Goal: Check status: Check status

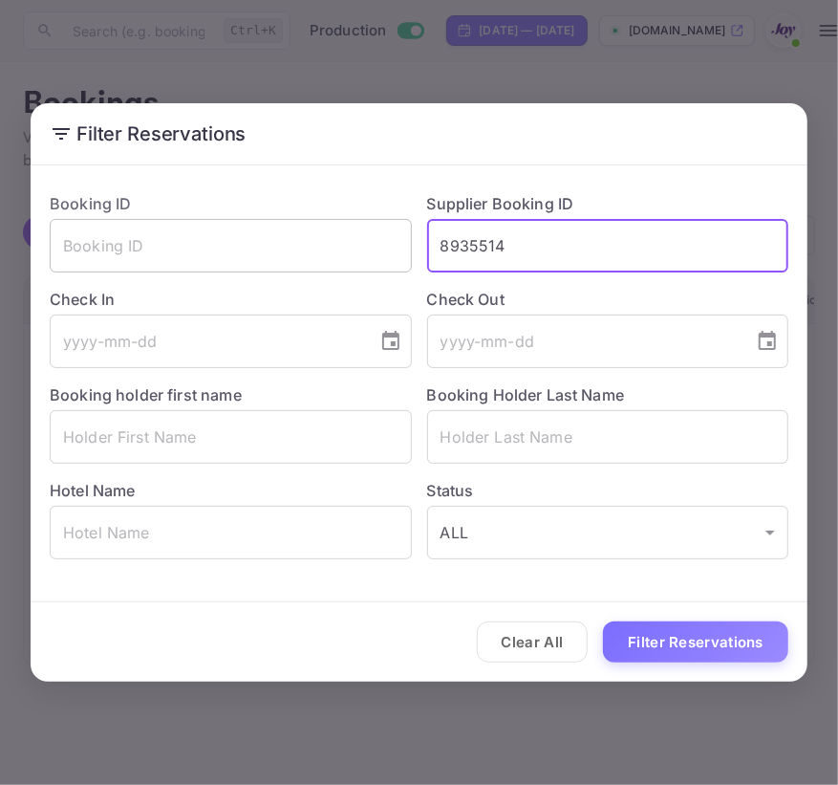
click at [246, 235] on div "Booking ID ​ Supplier Booking ID 8935514 ​ Check In ​ Check Out ​ Booking holde…" at bounding box center [411, 368] width 754 height 382
type input "9293464"
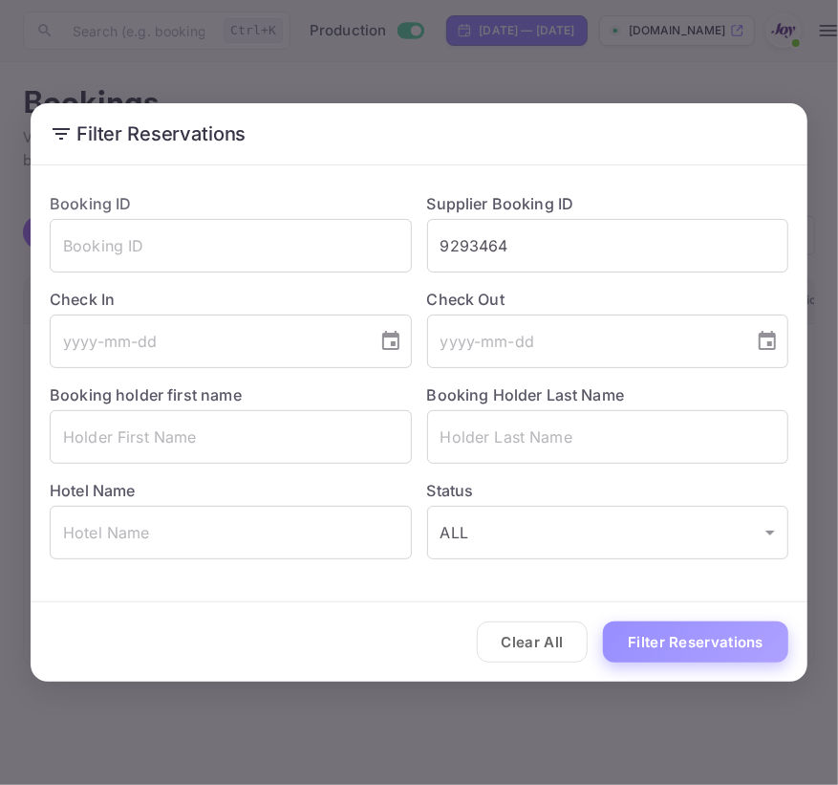
click at [639, 653] on button "Filter Reservations" at bounding box center [695, 641] width 185 height 41
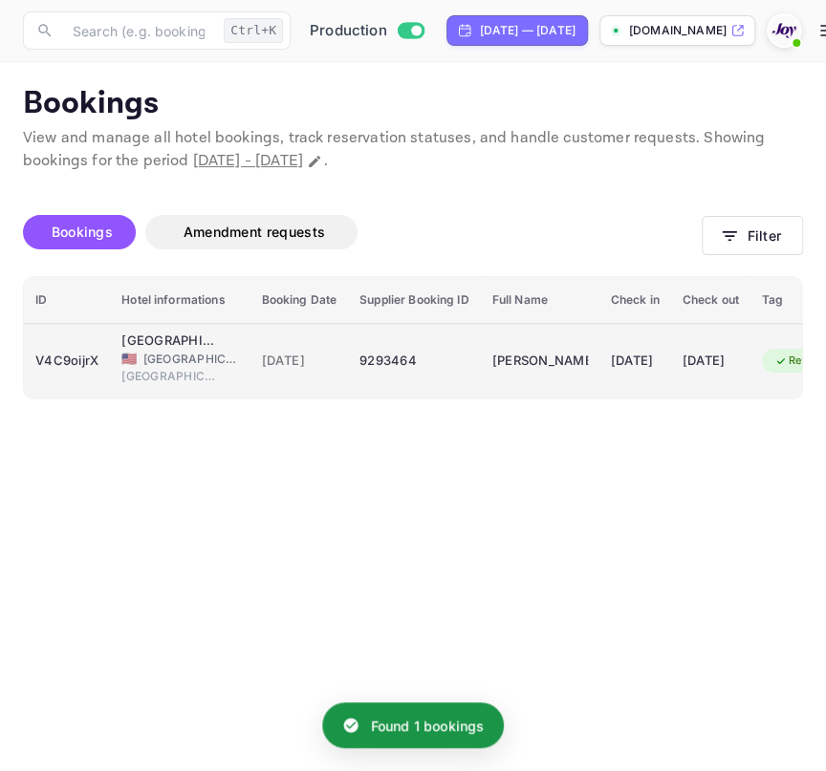
click at [305, 362] on span "[DATE]" at bounding box center [299, 361] width 75 height 21
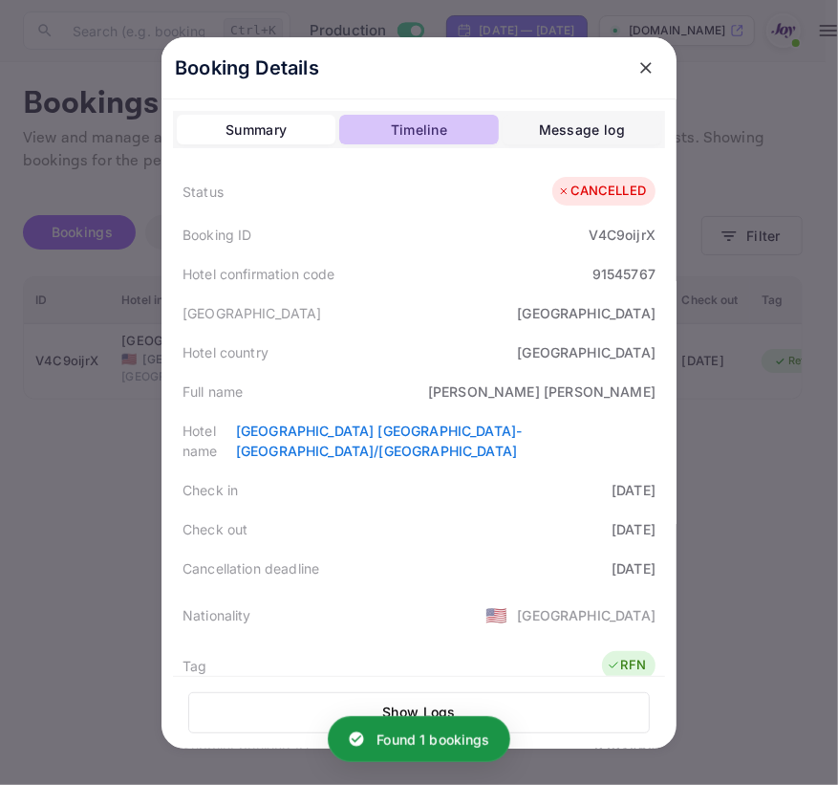
click at [391, 125] on div "Timeline" at bounding box center [419, 129] width 56 height 23
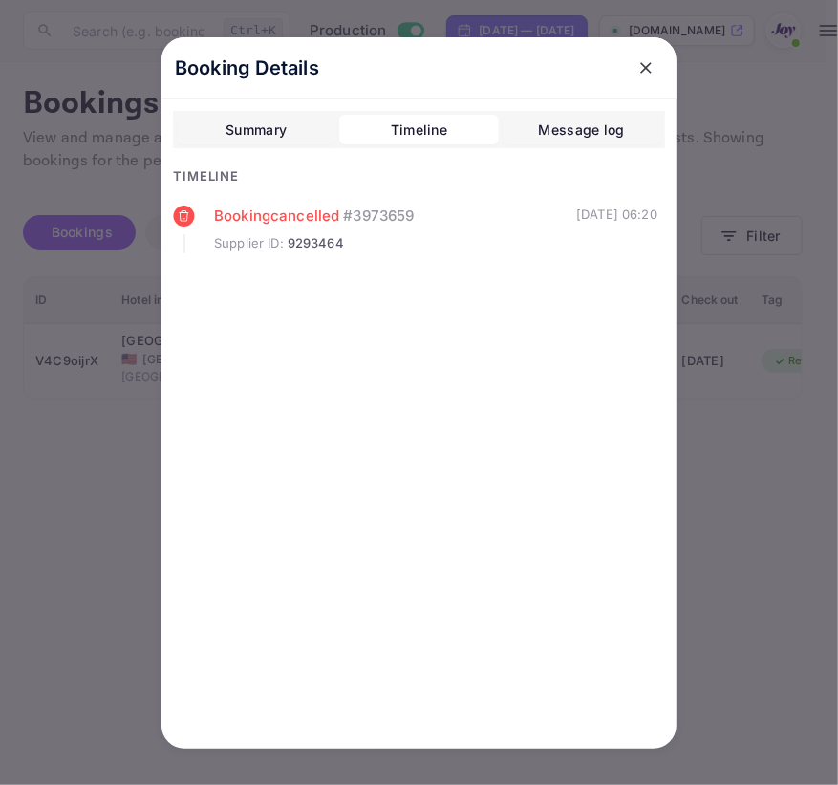
click at [268, 138] on div "Summary" at bounding box center [256, 129] width 61 height 23
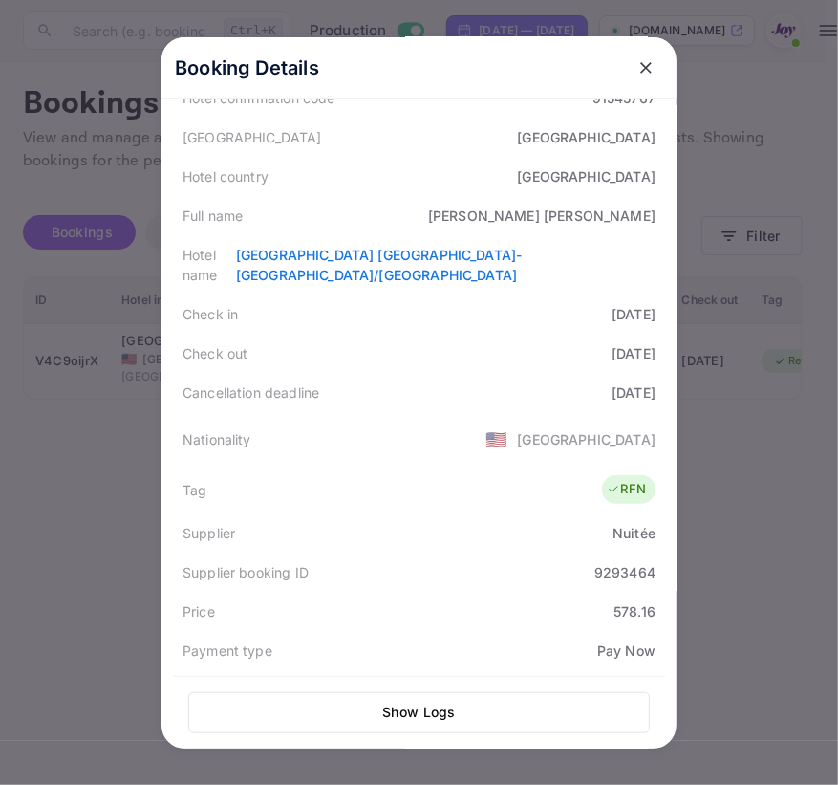
scroll to position [347, 0]
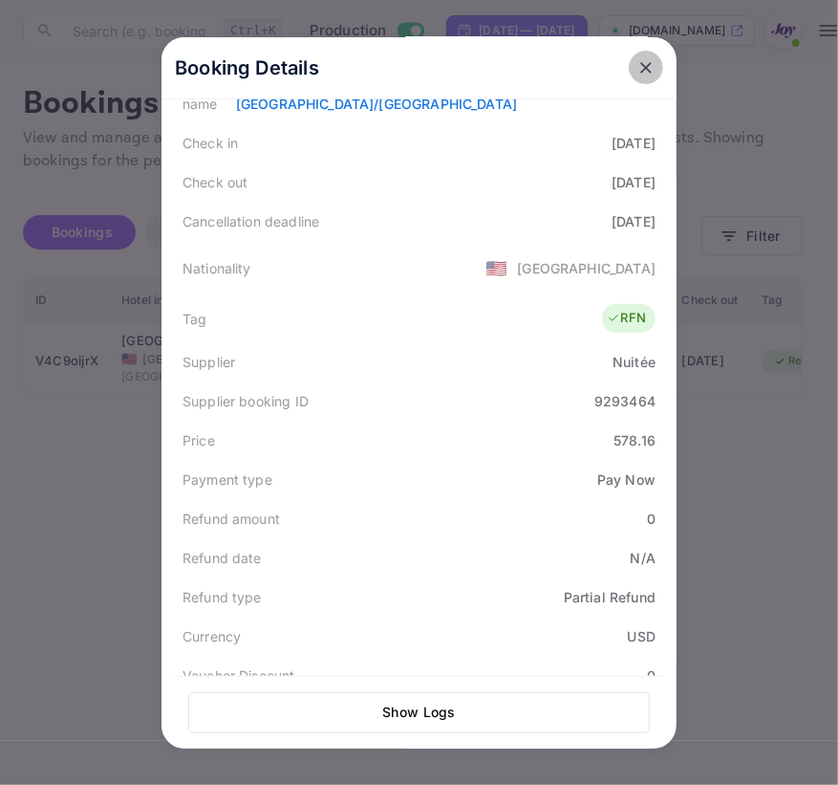
click at [645, 63] on icon "close" at bounding box center [645, 67] width 19 height 19
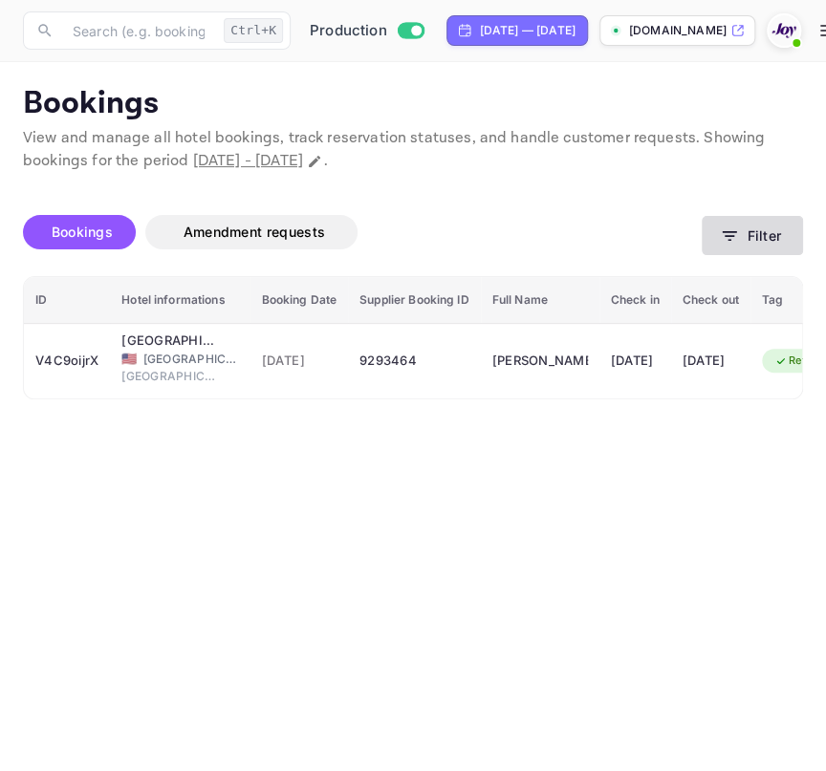
click at [707, 249] on button "Filter" at bounding box center [751, 235] width 101 height 39
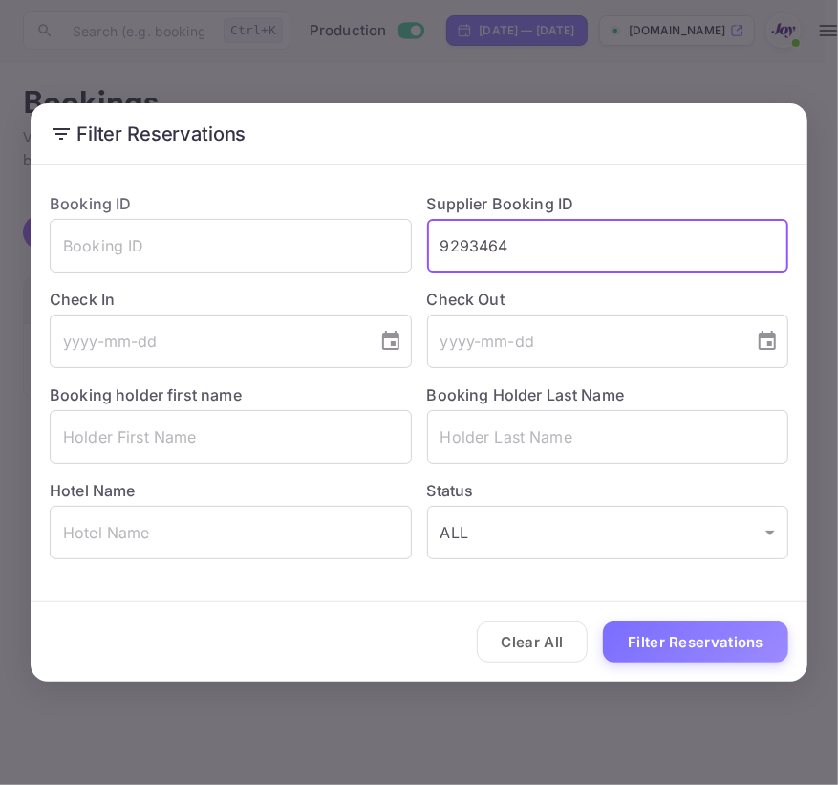
click at [480, 238] on input "9293464" at bounding box center [608, 246] width 362 height 54
paste input "306828"
type input "9306828"
click at [668, 649] on button "Filter Reservations" at bounding box center [695, 641] width 185 height 41
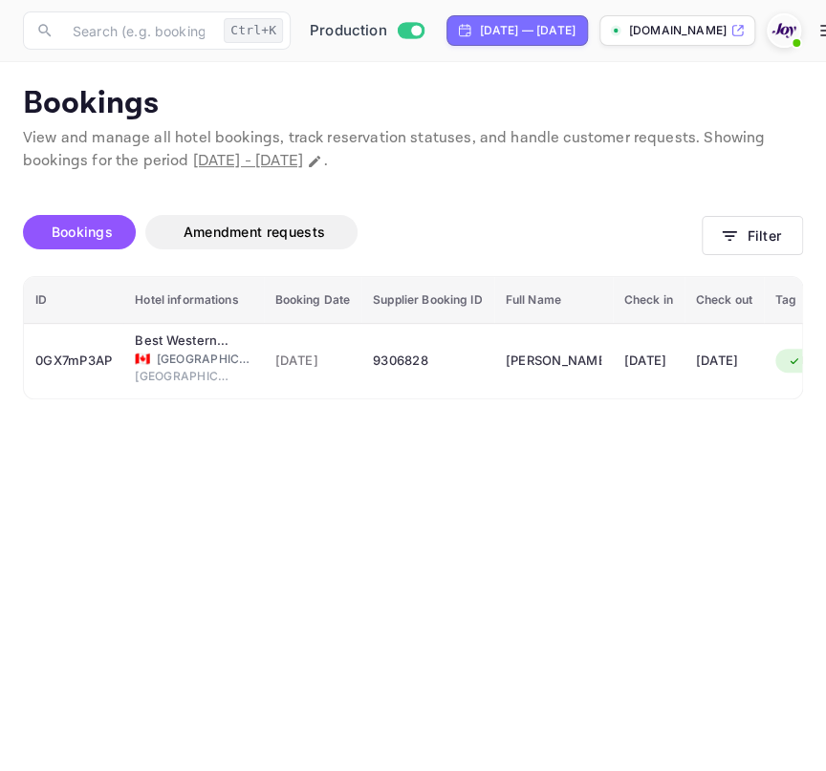
click at [368, 311] on th "Supplier Booking ID" at bounding box center [427, 300] width 132 height 47
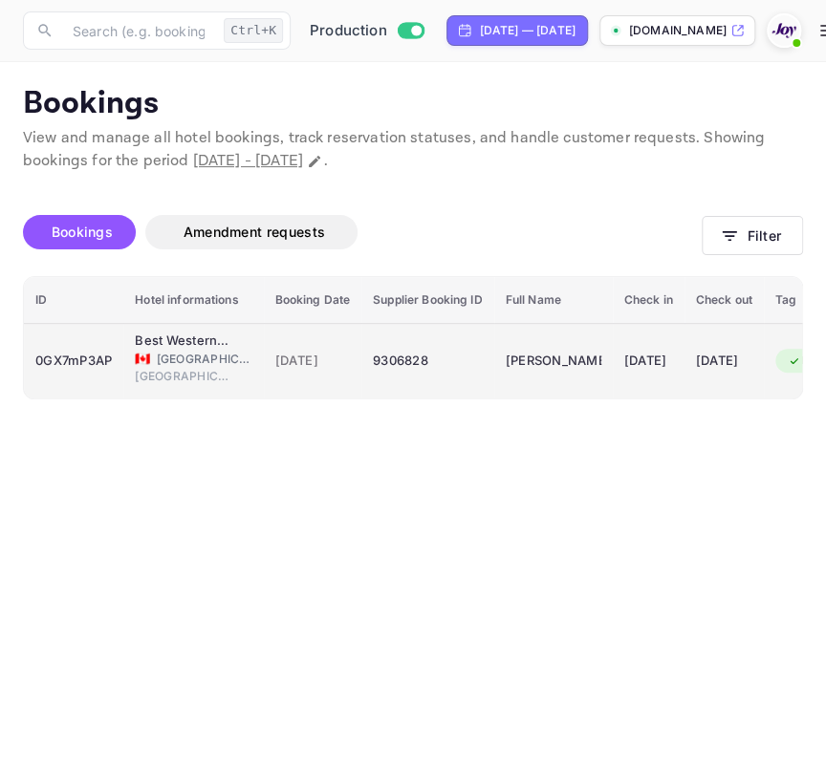
click at [372, 357] on td "9306828" at bounding box center [427, 360] width 132 height 75
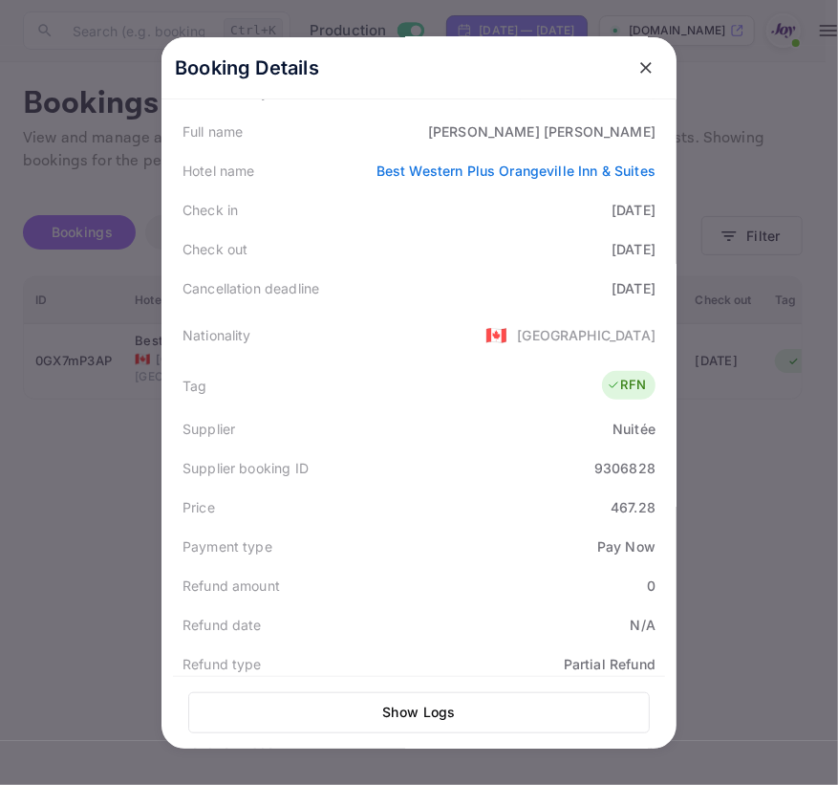
scroll to position [0, 0]
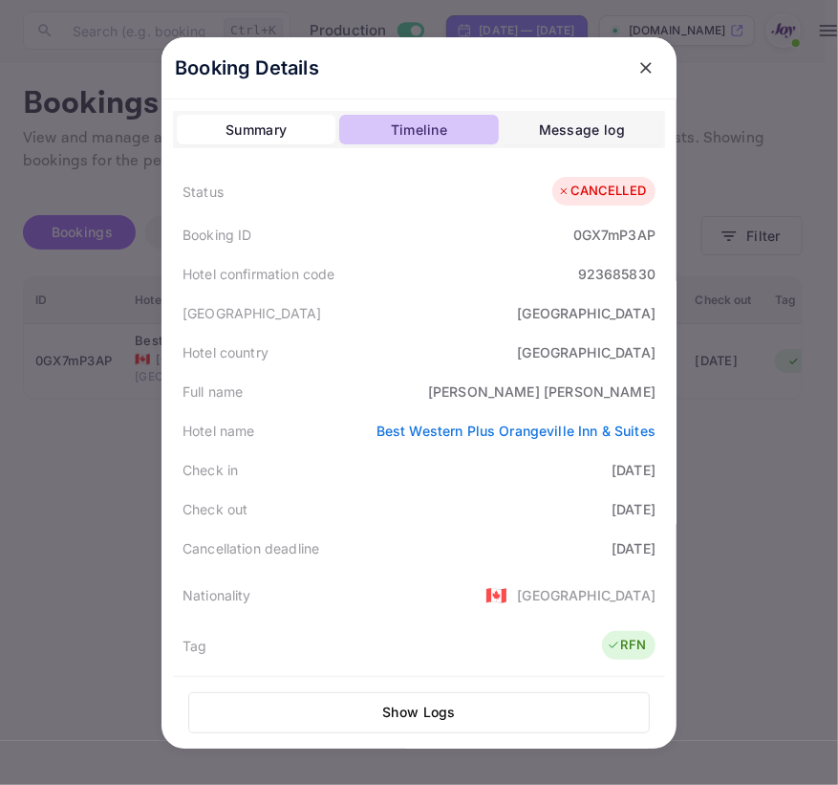
click at [415, 124] on div "Timeline" at bounding box center [419, 129] width 56 height 23
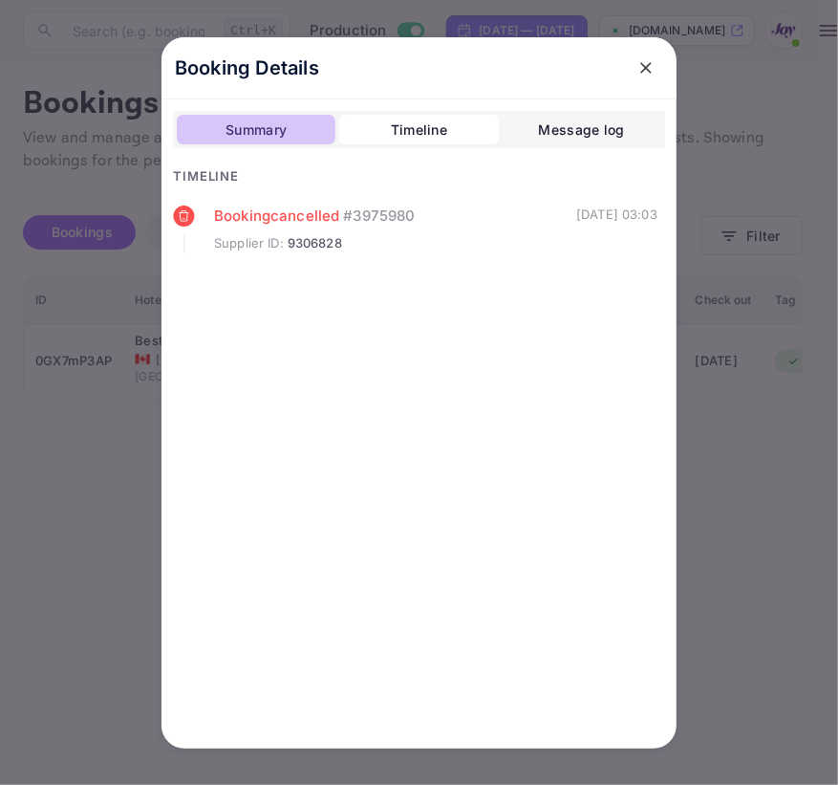
click at [244, 125] on div "Summary" at bounding box center [256, 129] width 61 height 23
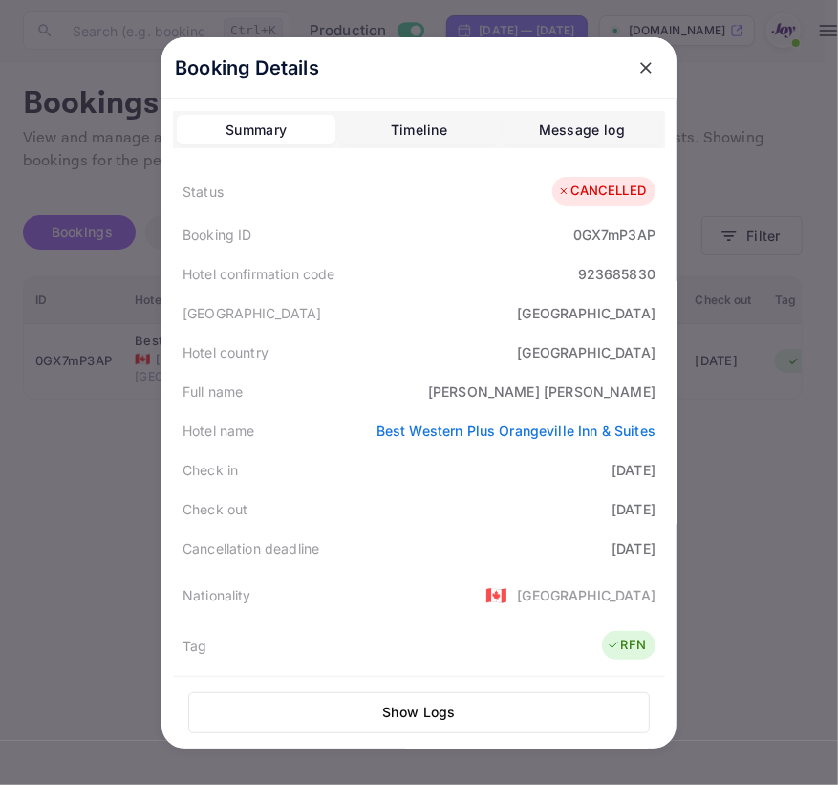
click at [420, 134] on div "Timeline" at bounding box center [419, 129] width 56 height 23
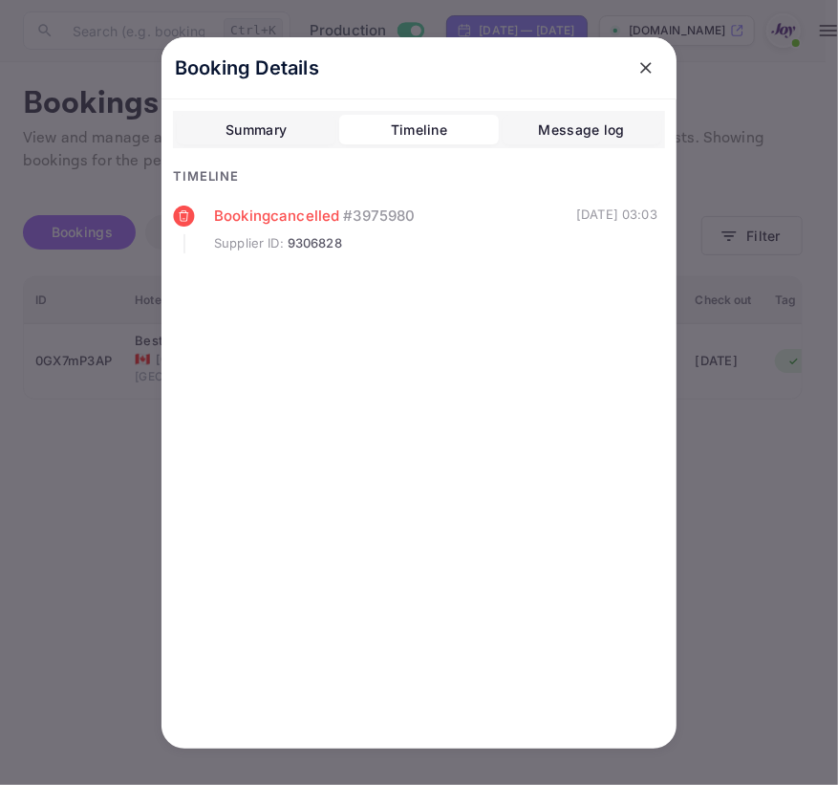
click at [225, 111] on div "Summary Timeline Message log" at bounding box center [419, 130] width 492 height 38
click at [770, 462] on div at bounding box center [419, 392] width 838 height 785
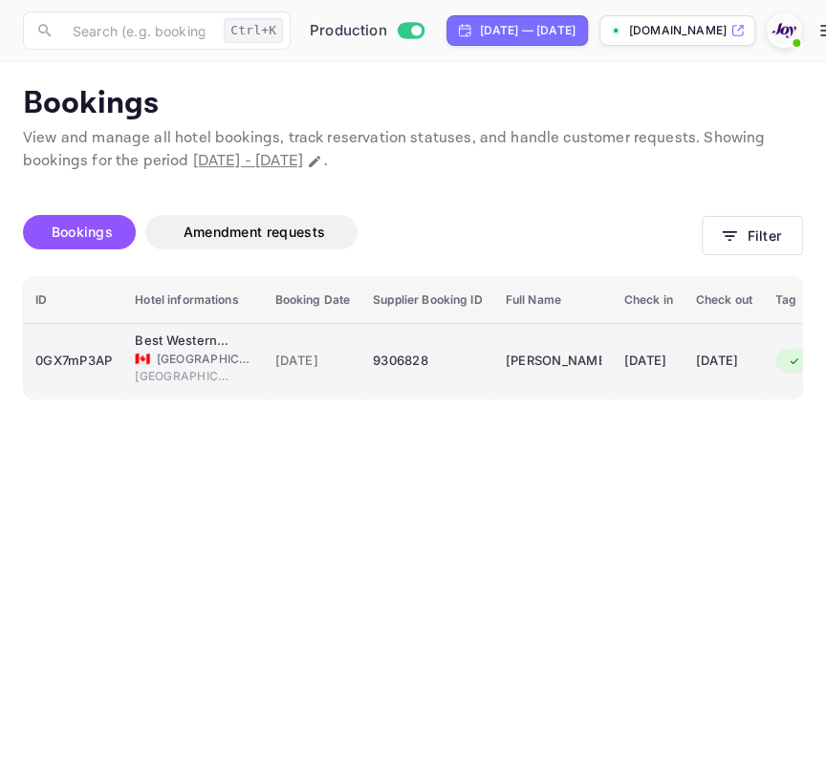
click at [112, 341] on td "0GX7mP3AP" at bounding box center [73, 360] width 99 height 75
